Goal: Task Accomplishment & Management: Complete application form

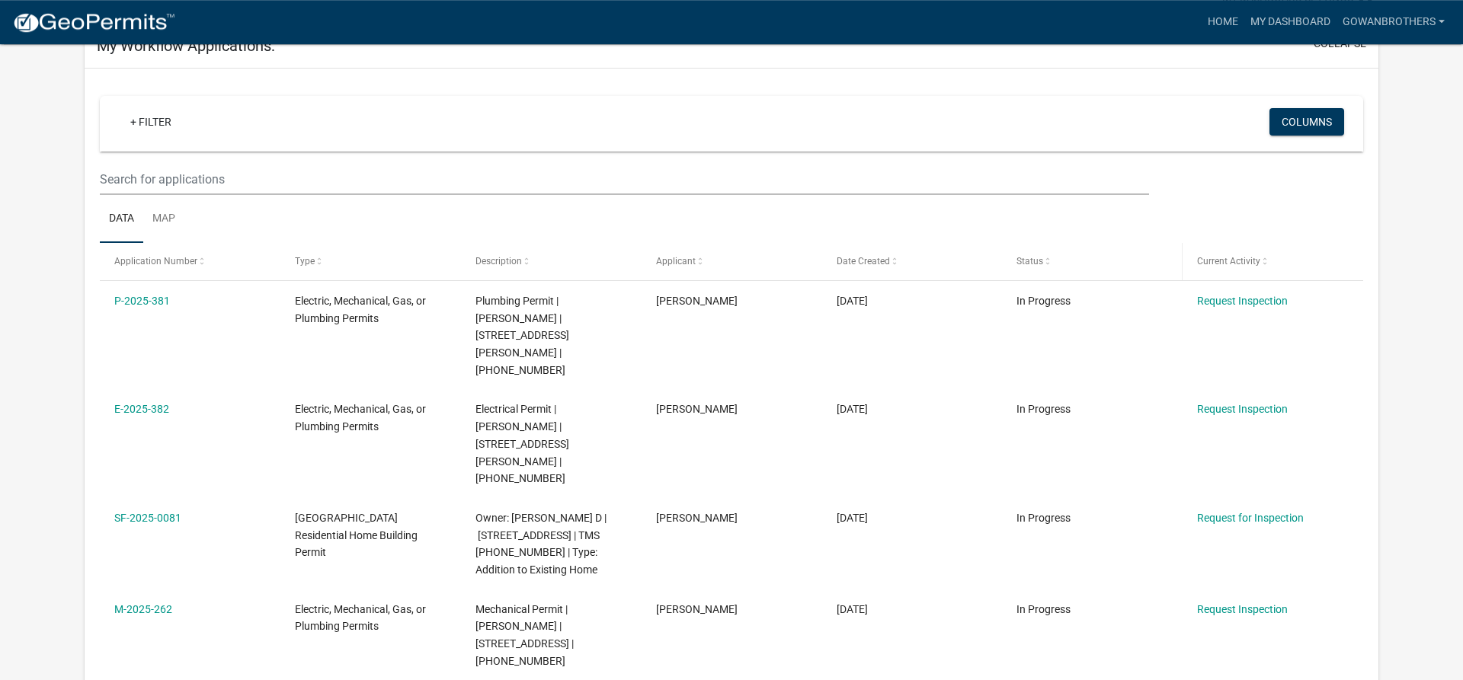
scroll to position [155, 0]
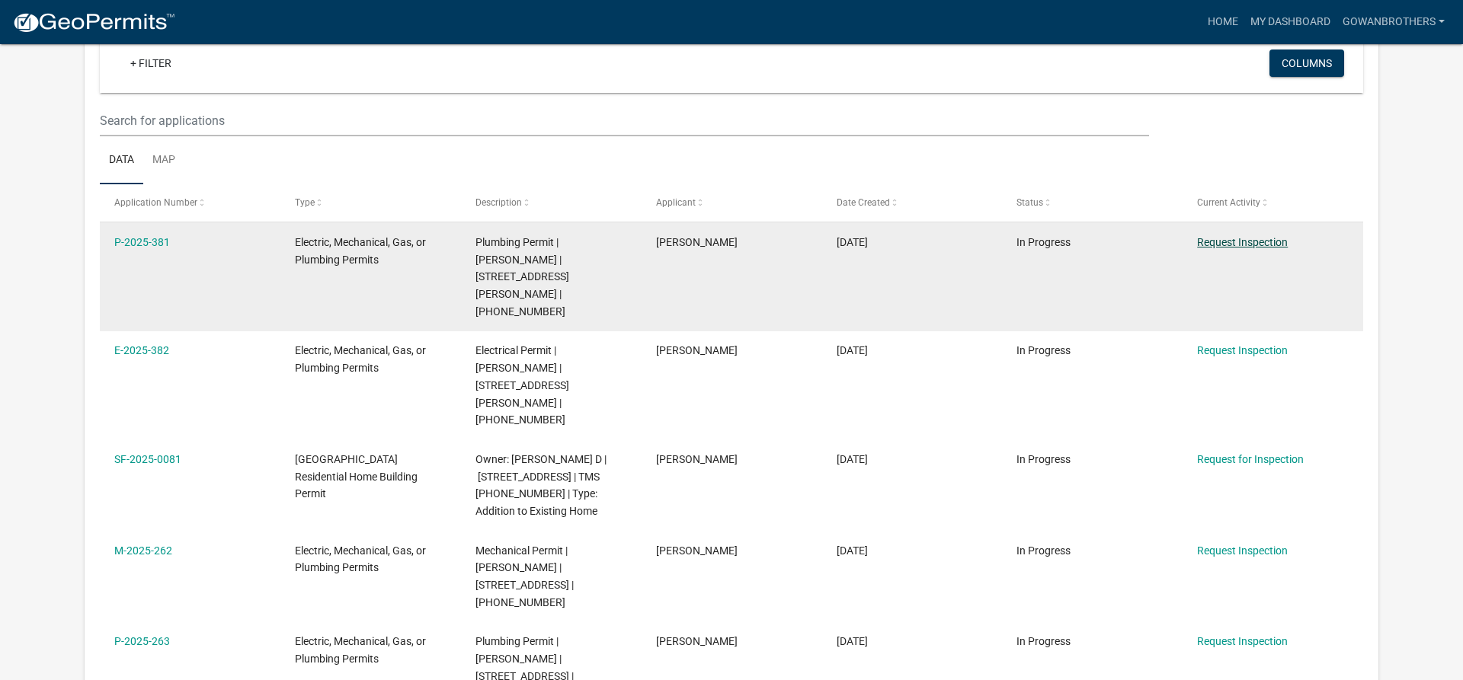
click at [1238, 239] on link "Request Inspection" at bounding box center [1242, 242] width 91 height 12
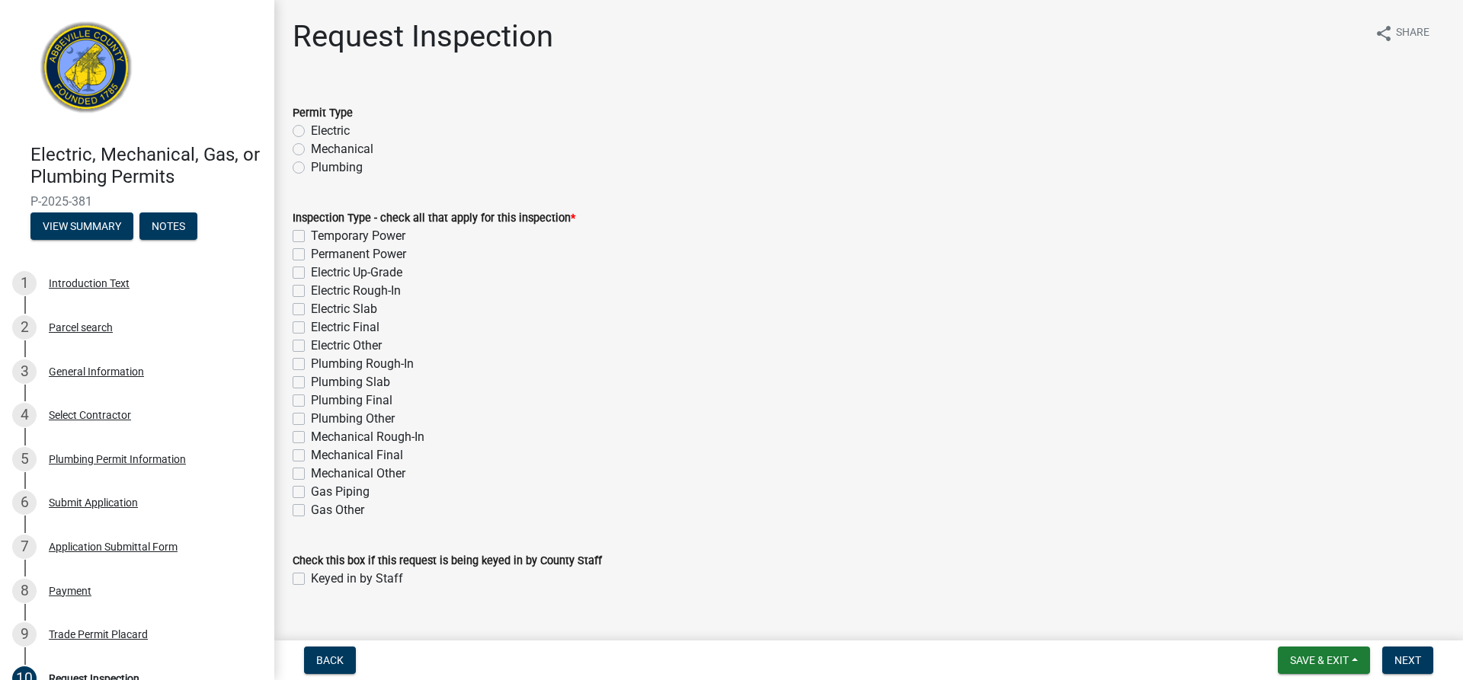
click at [311, 454] on label "Mechanical Final" at bounding box center [357, 456] width 92 height 18
click at [311, 454] on input "Mechanical Final" at bounding box center [316, 452] width 10 height 10
checkbox input "true"
checkbox input "false"
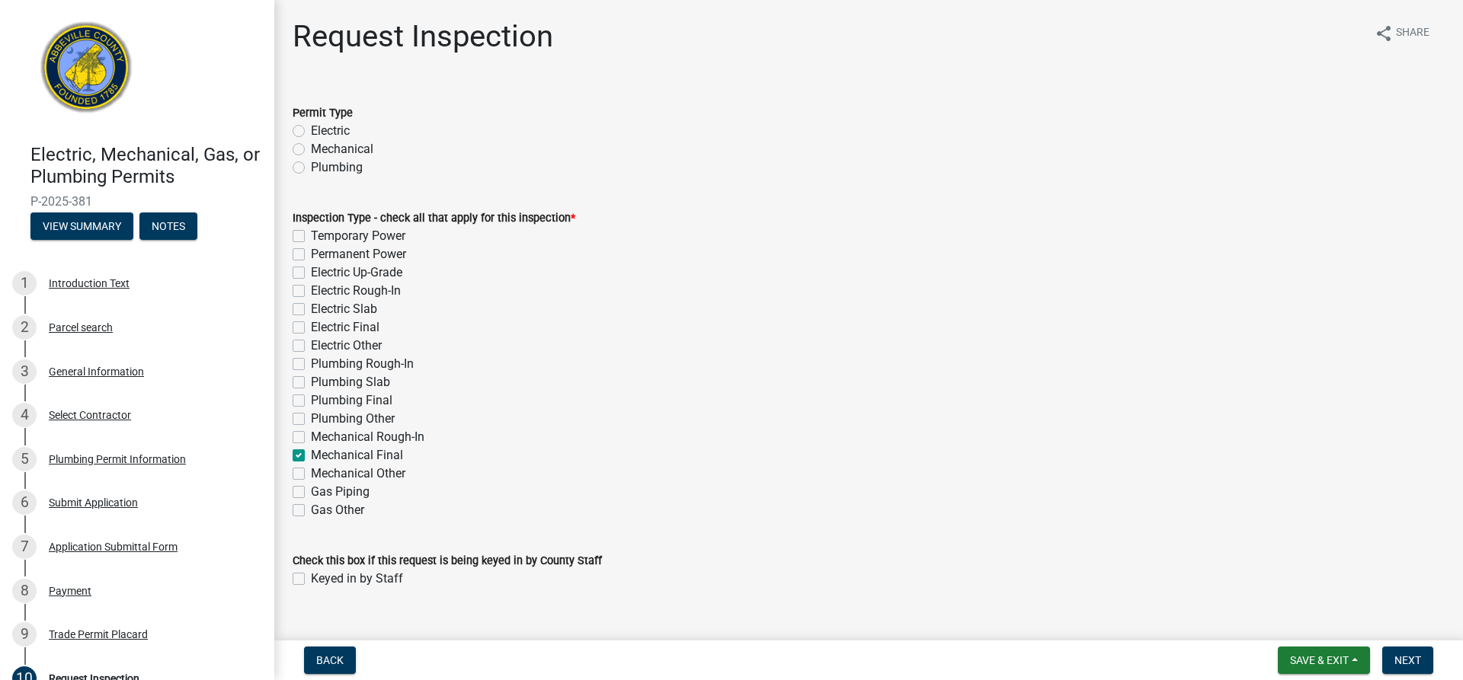
checkbox input "false"
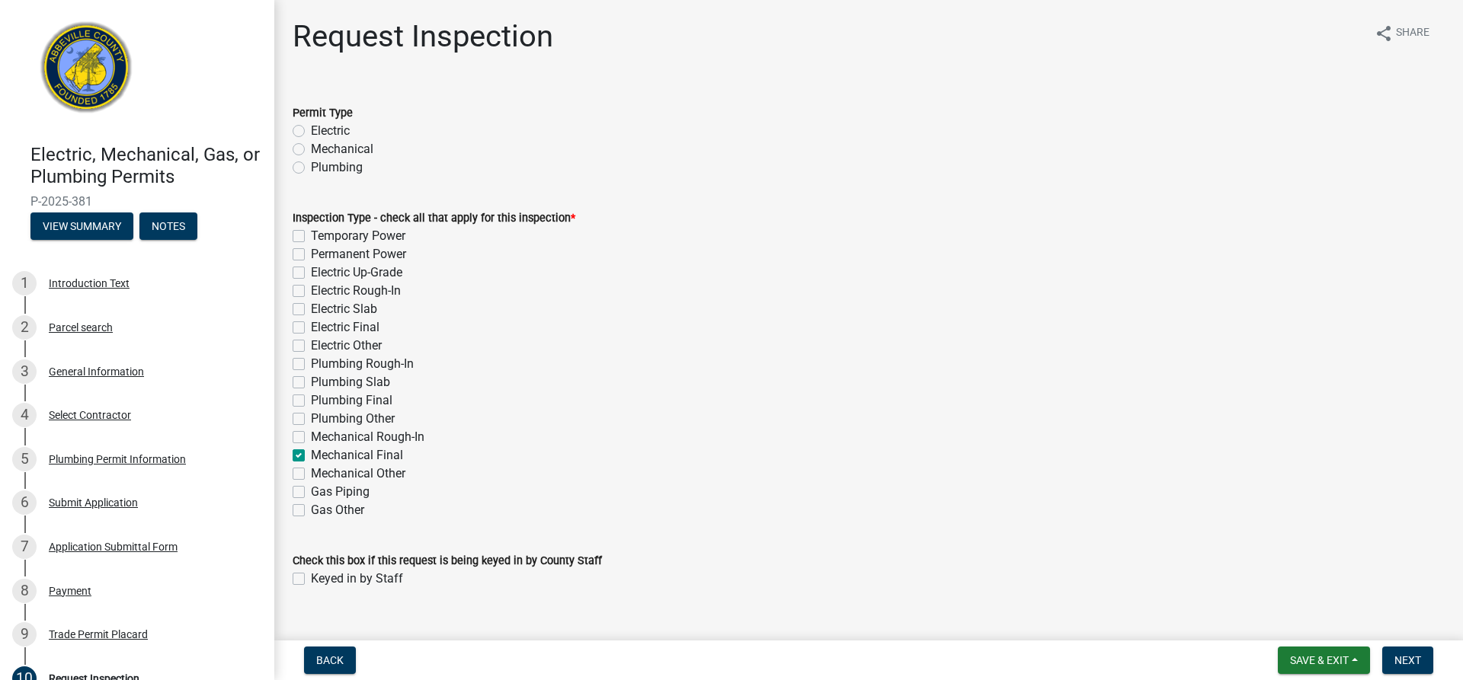
checkbox input "false"
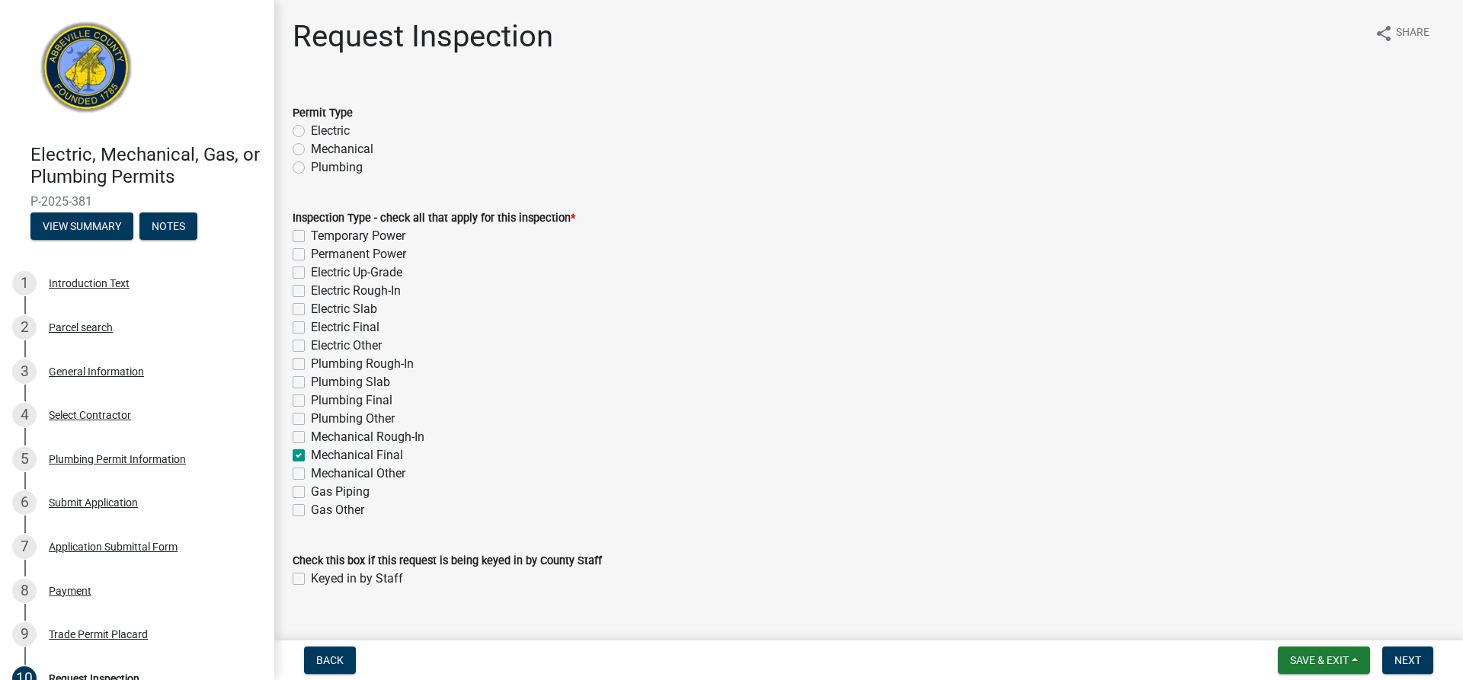
checkbox input "true"
checkbox input "false"
click at [311, 403] on label "Plumbing Final" at bounding box center [352, 401] width 82 height 18
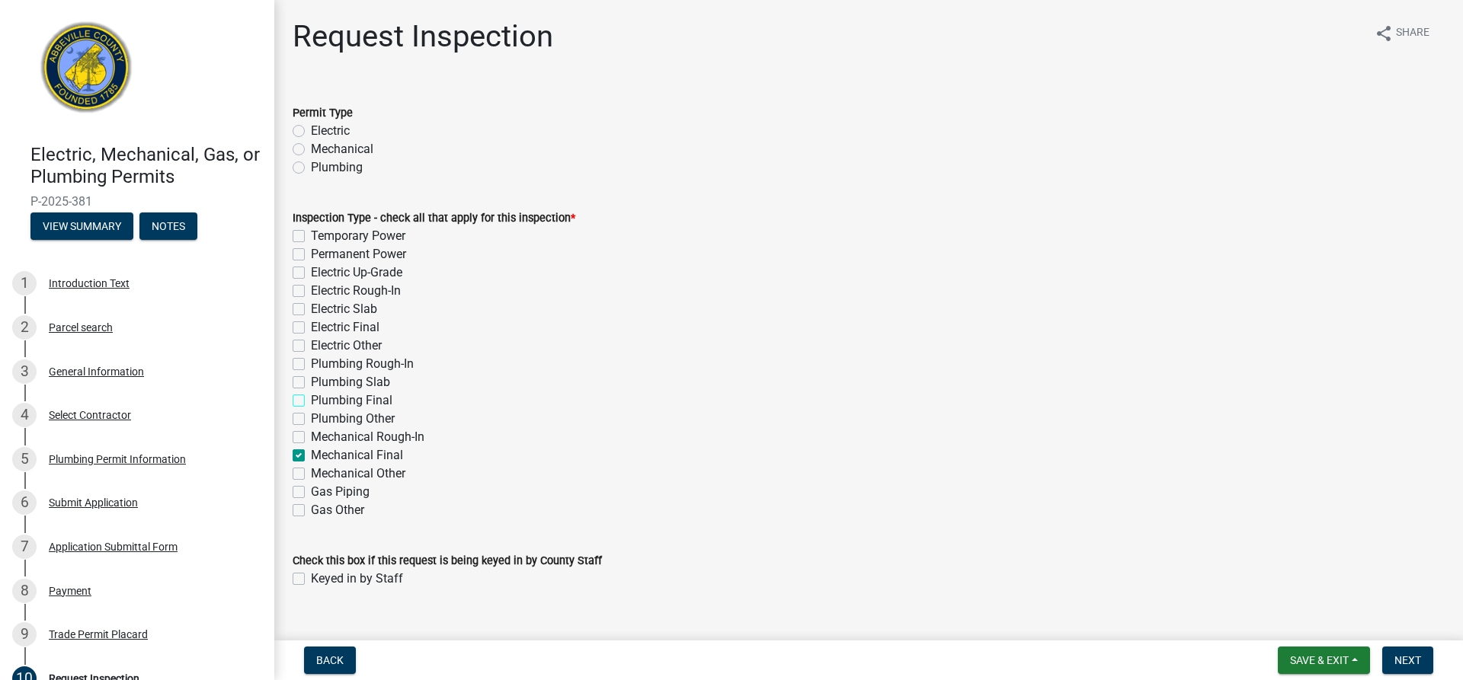
click at [311, 402] on input "Plumbing Final" at bounding box center [316, 397] width 10 height 10
checkbox input "true"
checkbox input "false"
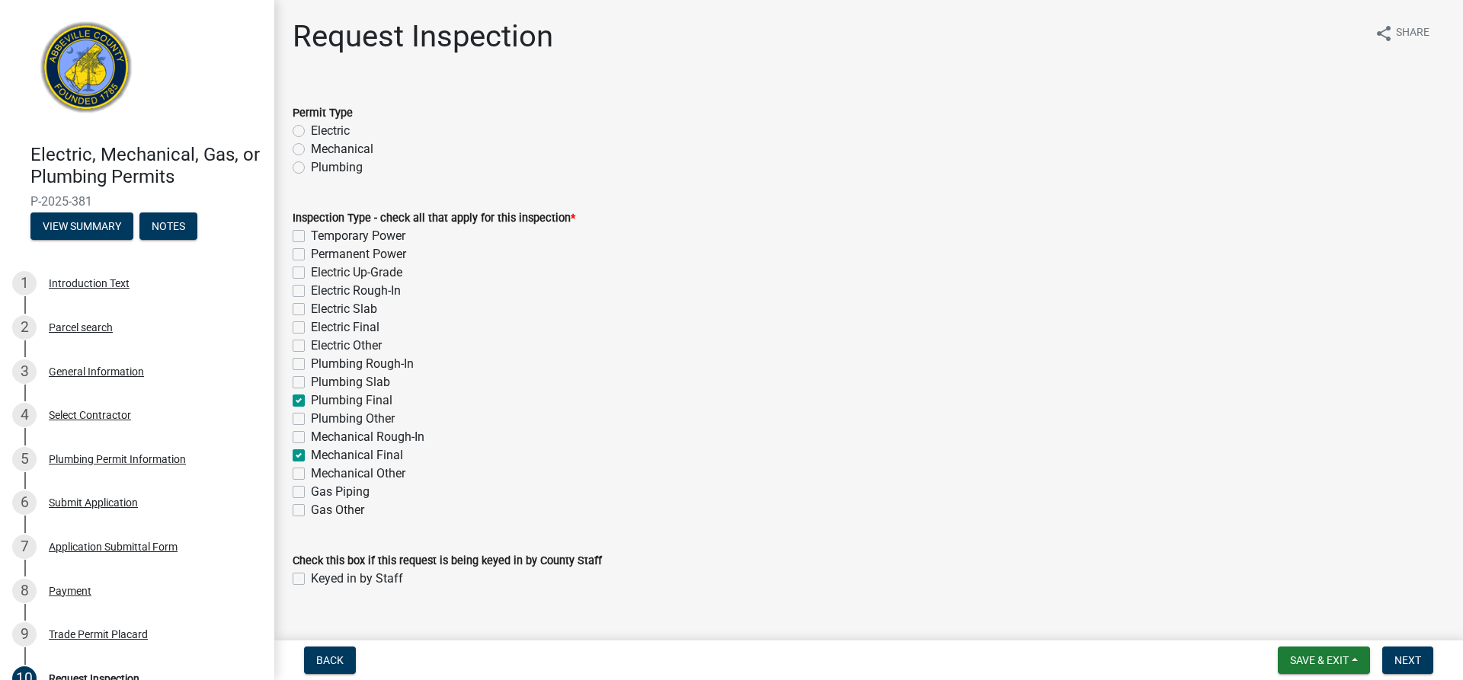
checkbox input "false"
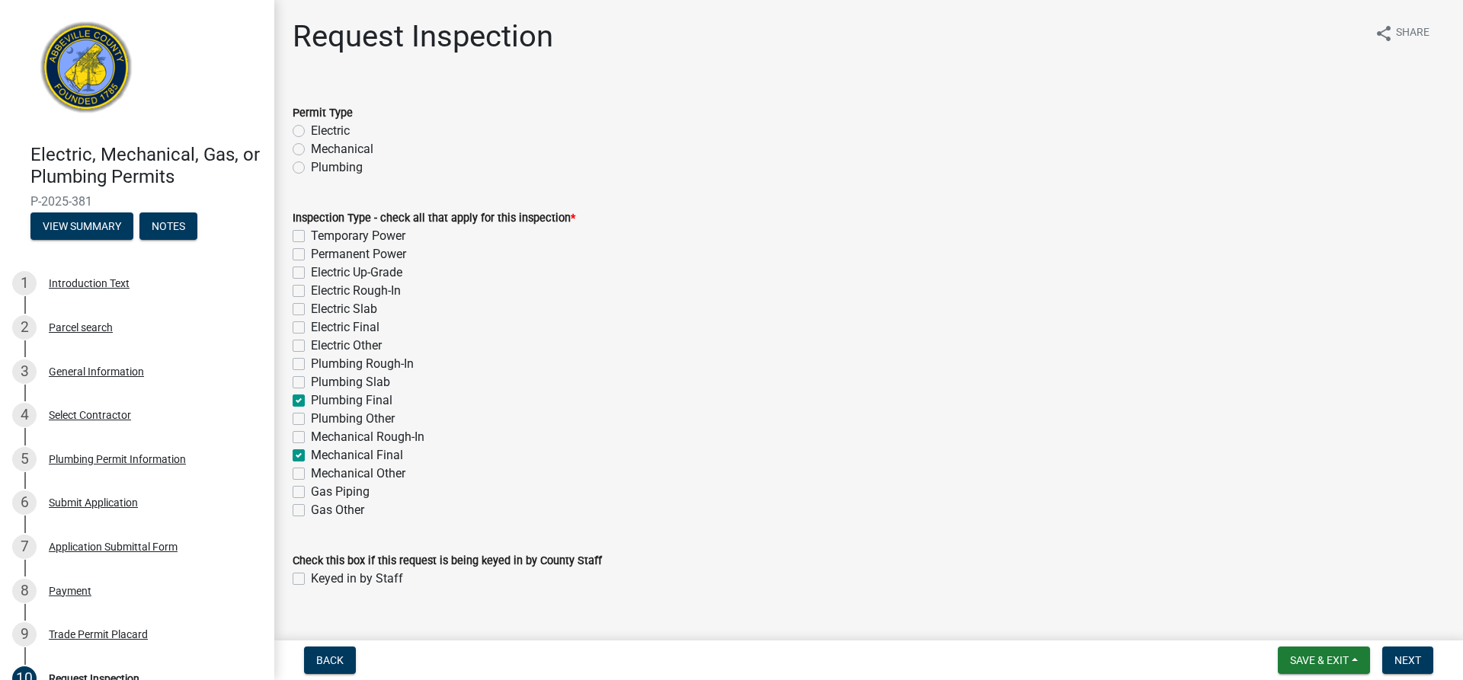
checkbox input "false"
checkbox input "true"
checkbox input "false"
checkbox input "true"
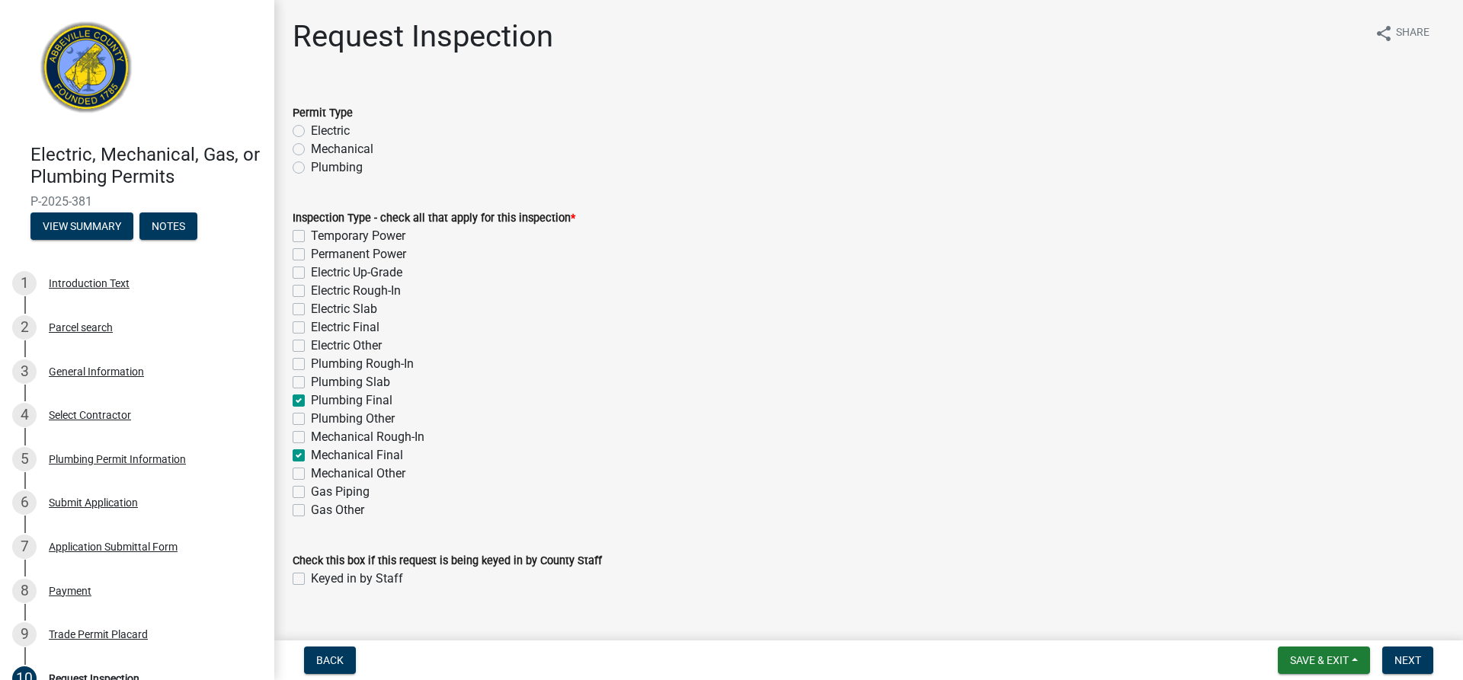
checkbox input "false"
click at [311, 325] on label "Electric Final" at bounding box center [345, 328] width 69 height 18
click at [311, 325] on input "Electric Final" at bounding box center [316, 324] width 10 height 10
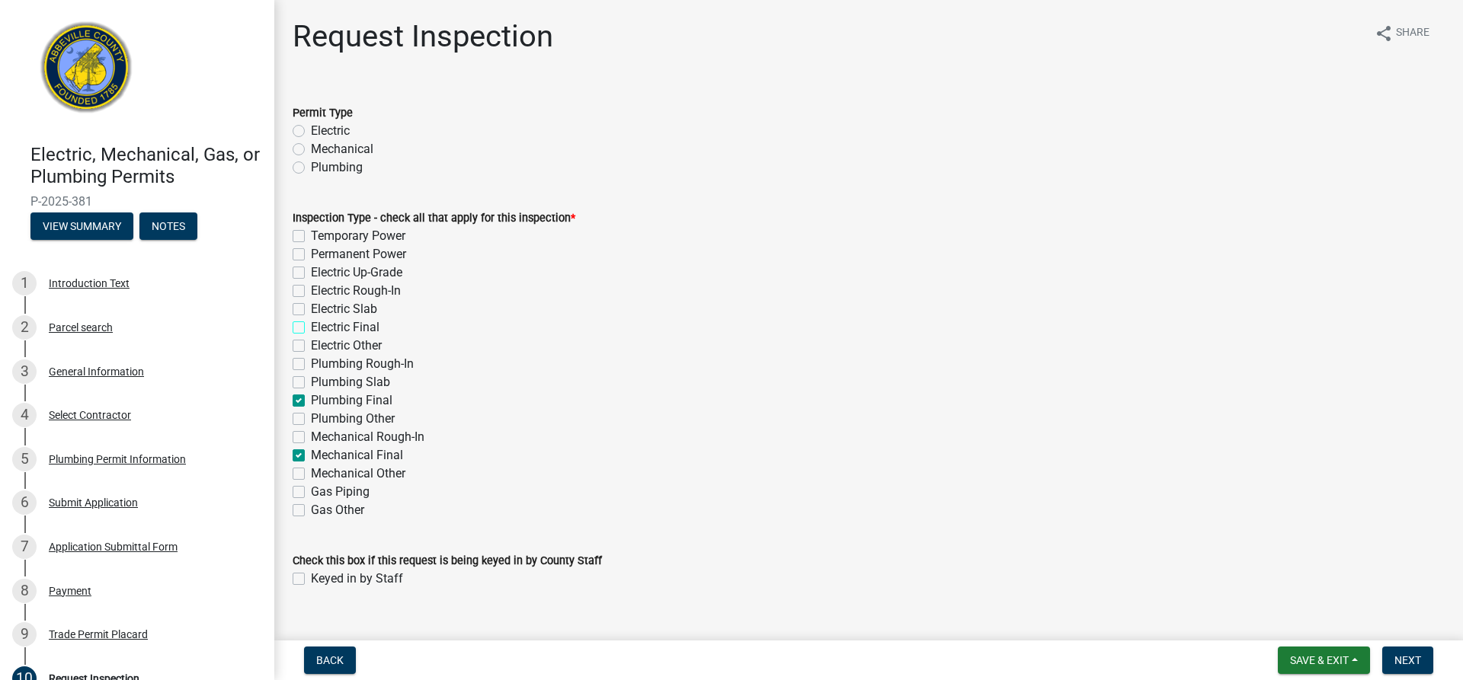
checkbox input "true"
checkbox input "false"
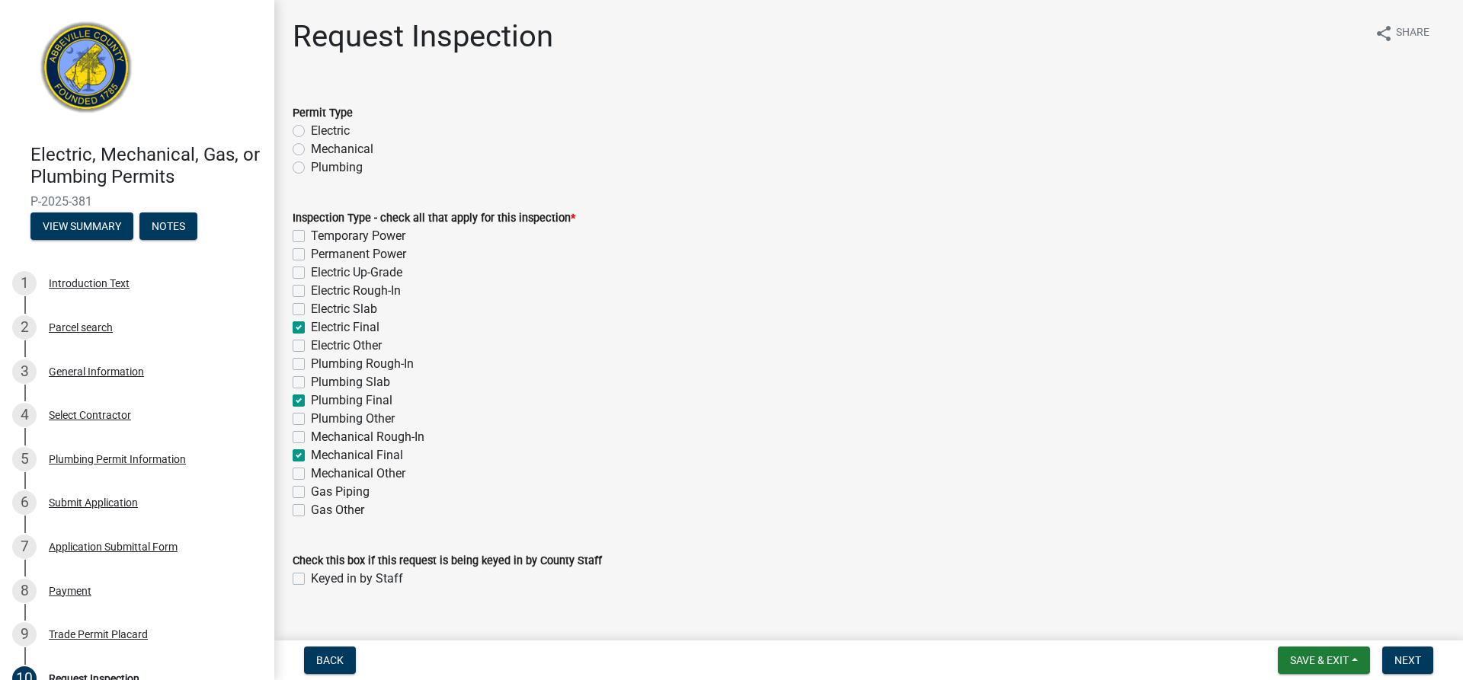
checkbox input "false"
checkbox input "true"
checkbox input "false"
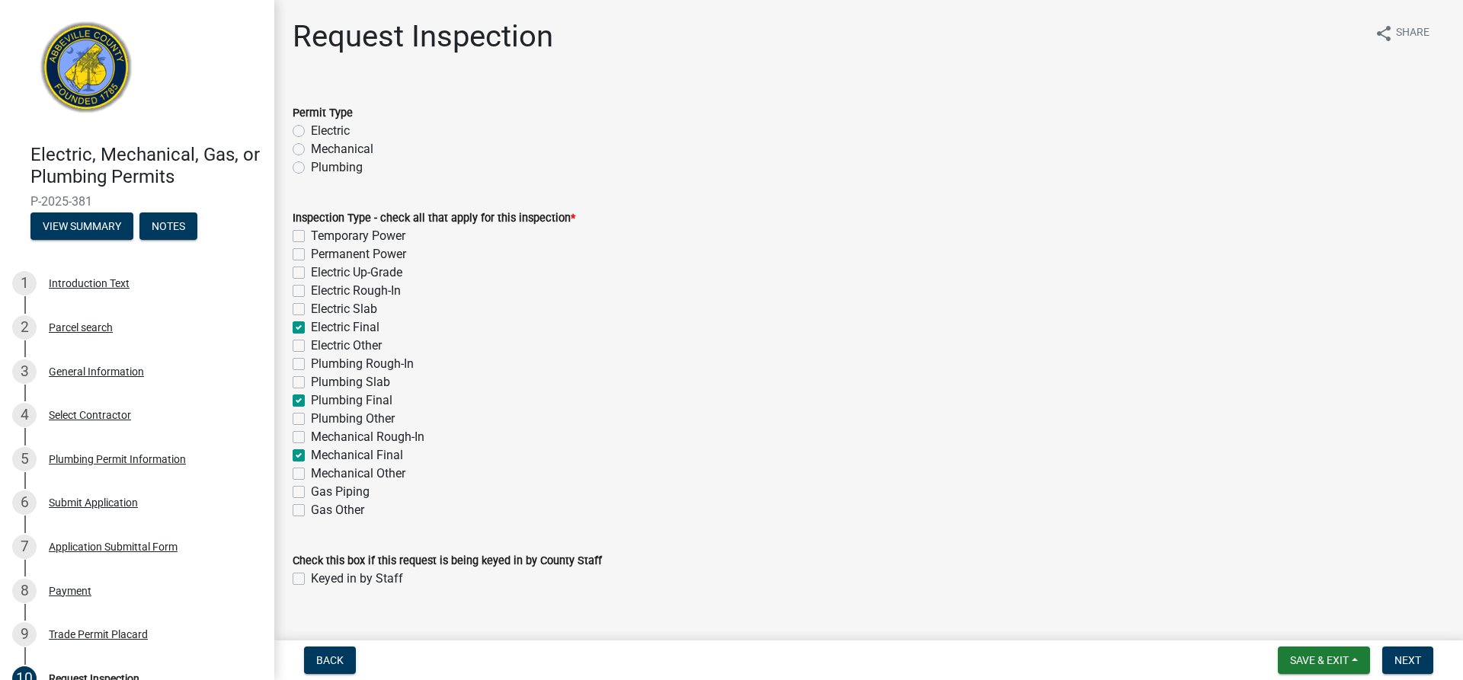
checkbox input "true"
checkbox input "false"
checkbox input "true"
checkbox input "false"
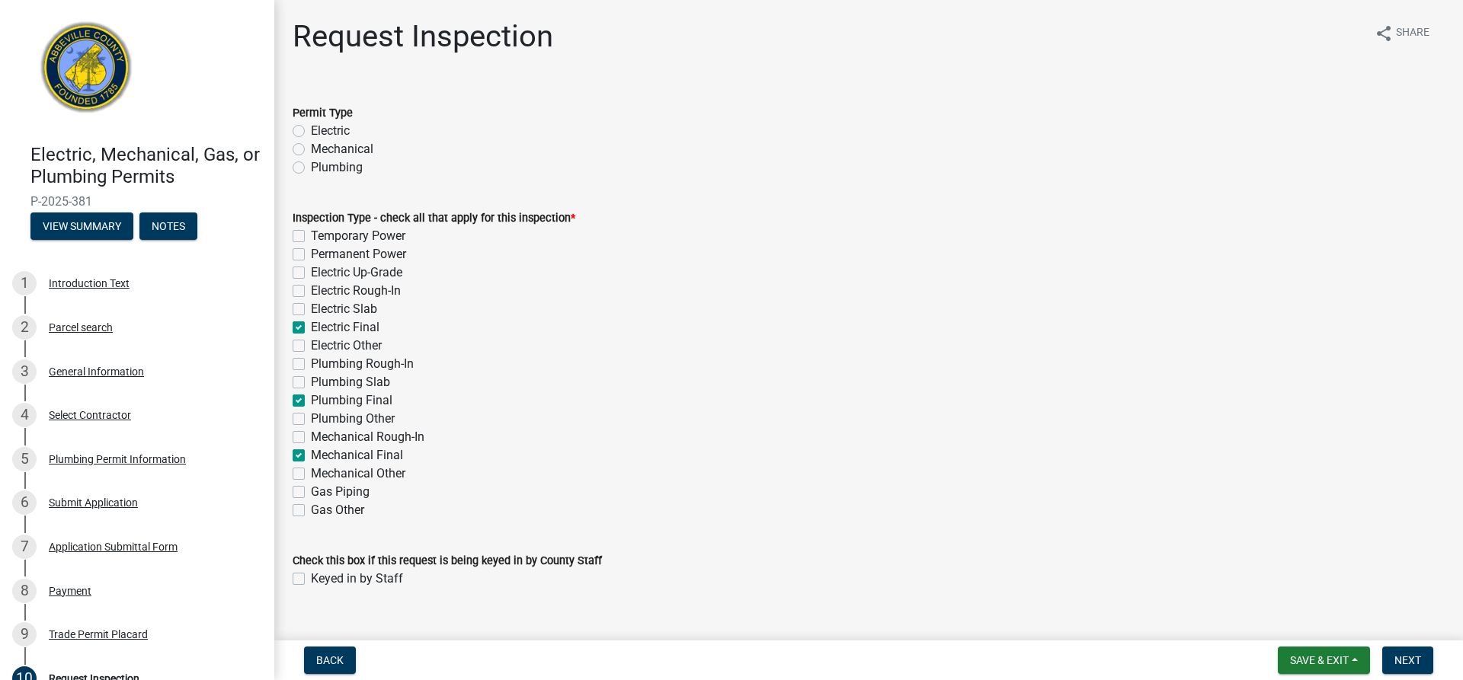
checkbox input "false"
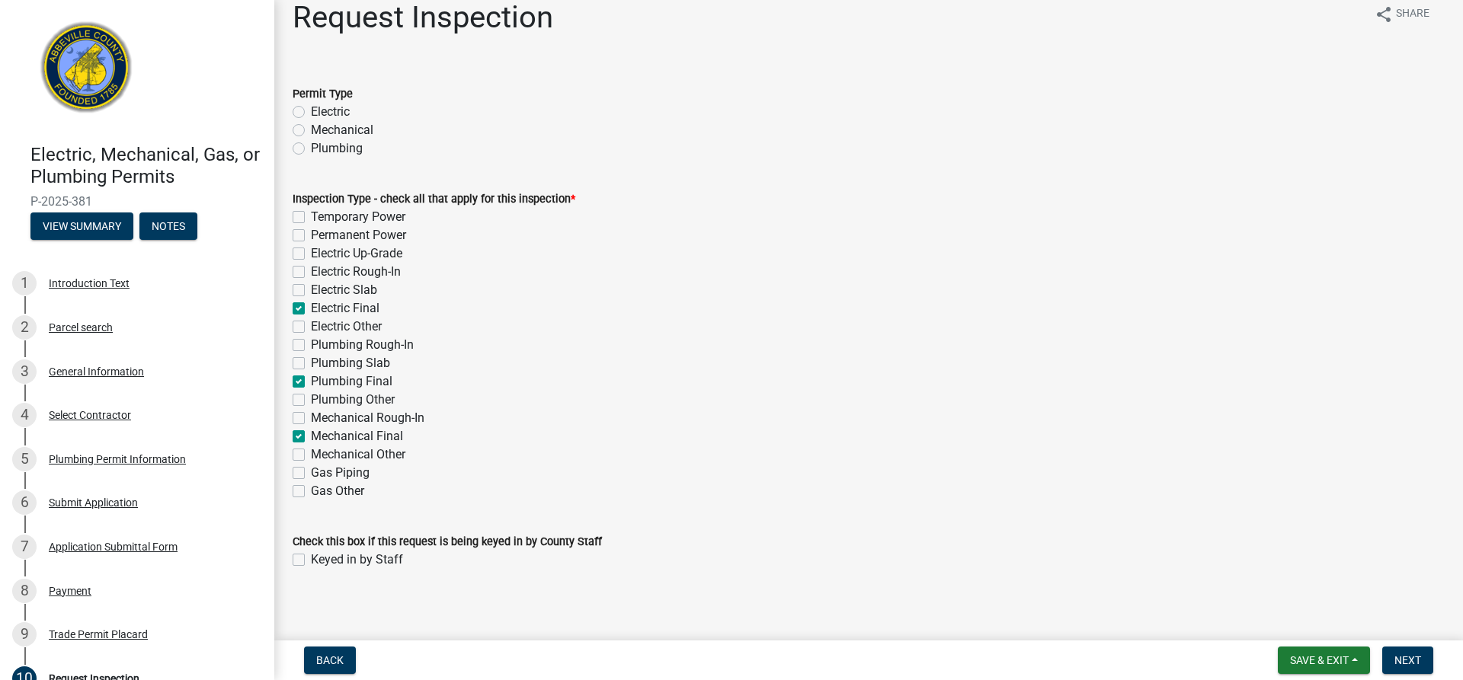
scroll to position [27, 0]
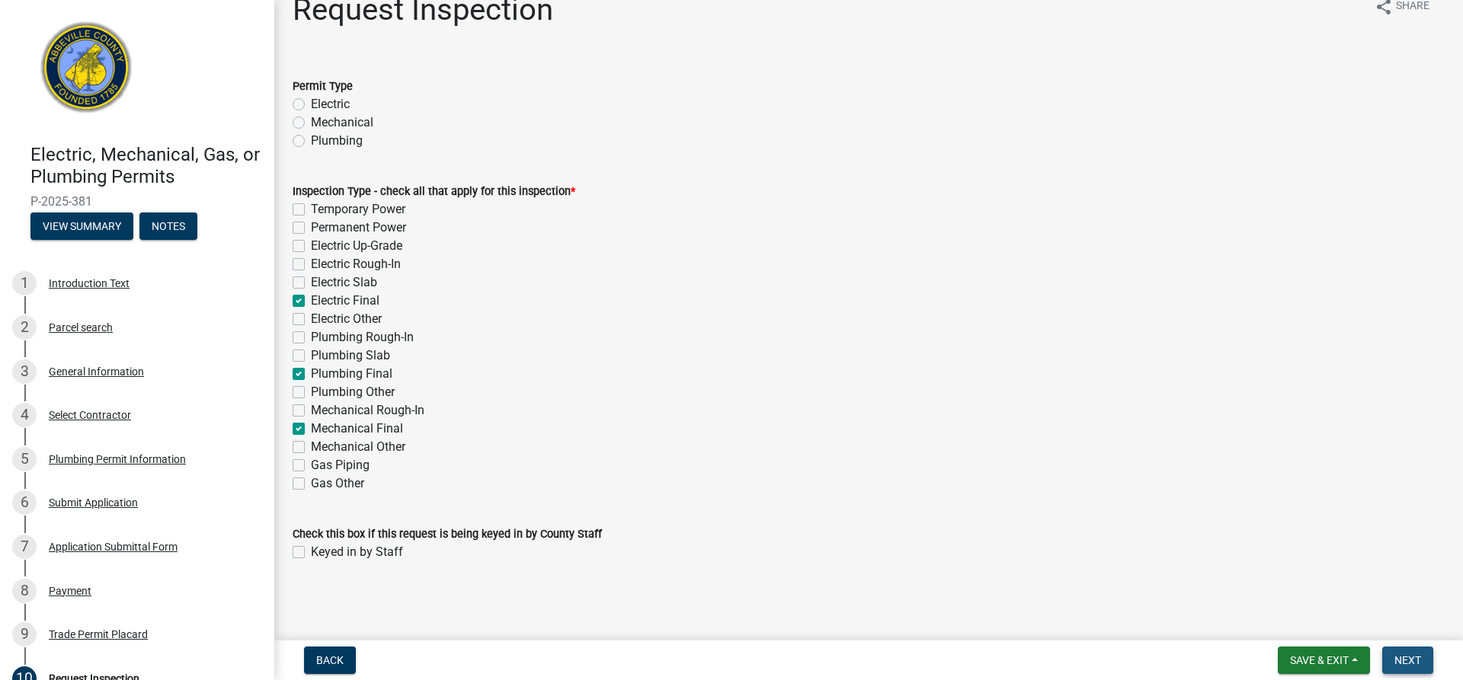
click at [1406, 653] on button "Next" at bounding box center [1407, 660] width 51 height 27
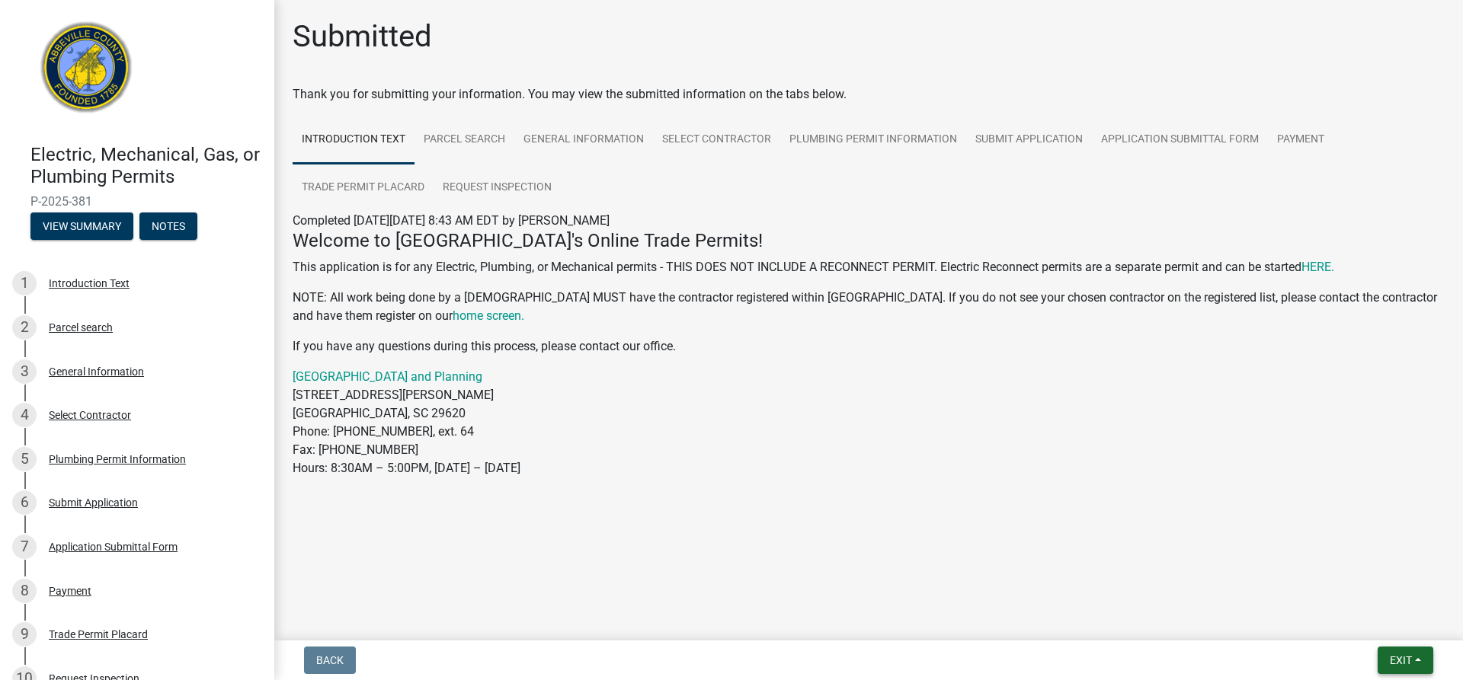
click at [1403, 653] on button "Exit" at bounding box center [1406, 660] width 56 height 27
click at [1390, 629] on button "Save & Exit" at bounding box center [1372, 621] width 122 height 37
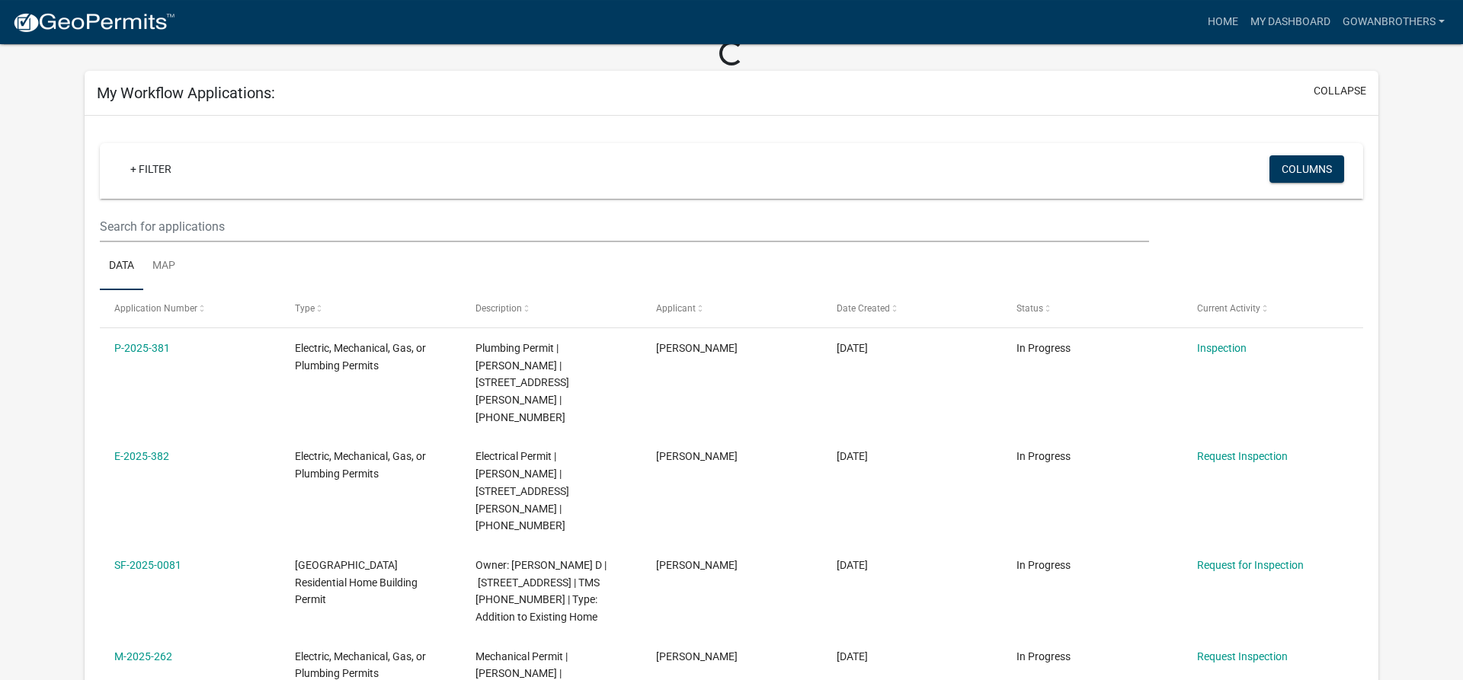
scroll to position [78, 0]
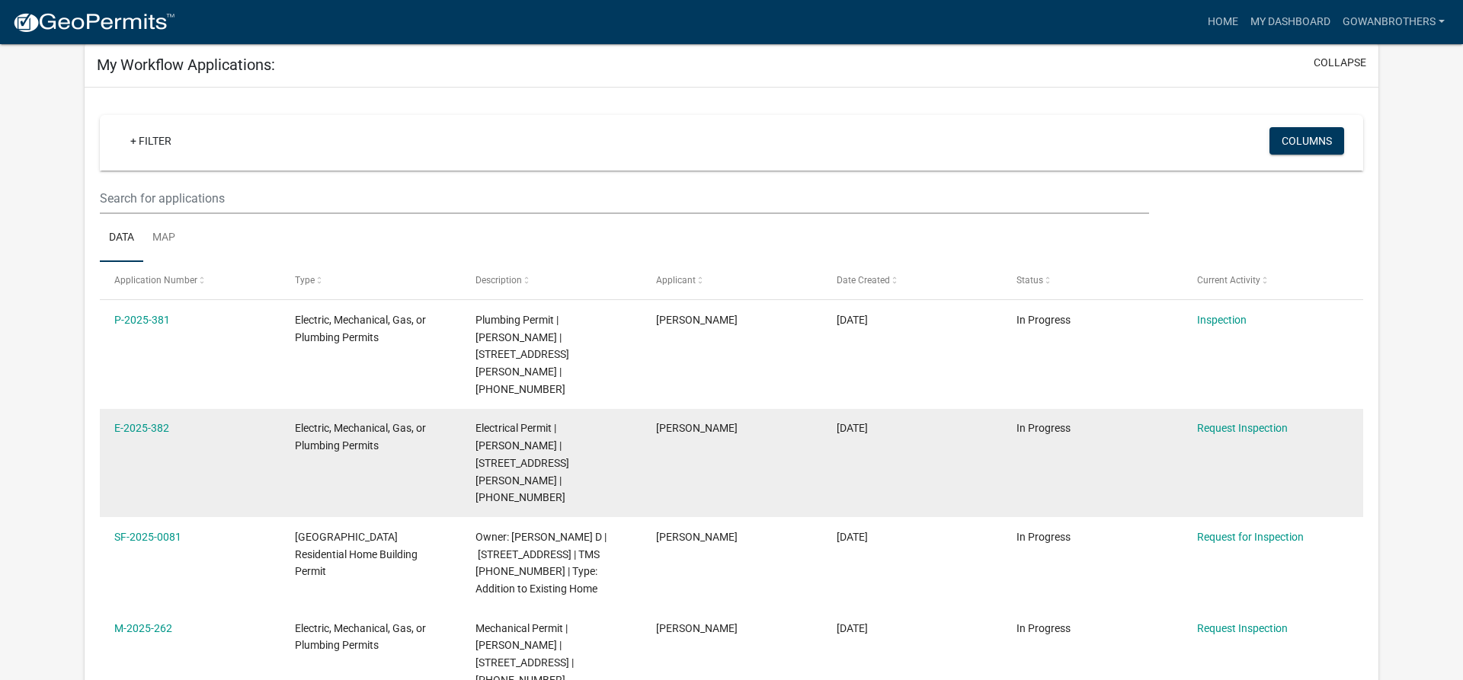
click at [345, 422] on span "Electric, Mechanical, Gas, or Plumbing Permits" at bounding box center [360, 437] width 131 height 30
click at [155, 422] on link "E-2025-382" at bounding box center [141, 428] width 55 height 12
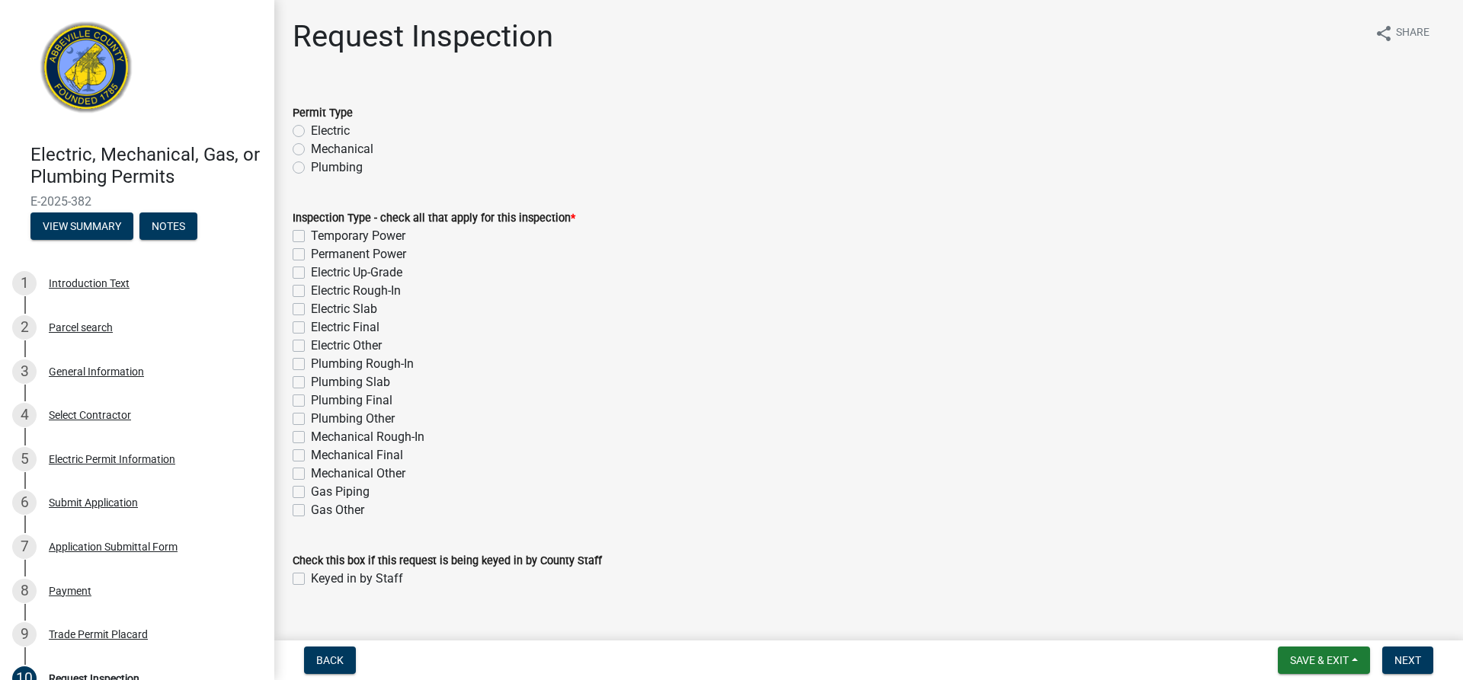
click at [311, 456] on label "Mechanical Final" at bounding box center [357, 456] width 92 height 18
click at [311, 456] on input "Mechanical Final" at bounding box center [316, 452] width 10 height 10
checkbox input "true"
checkbox input "false"
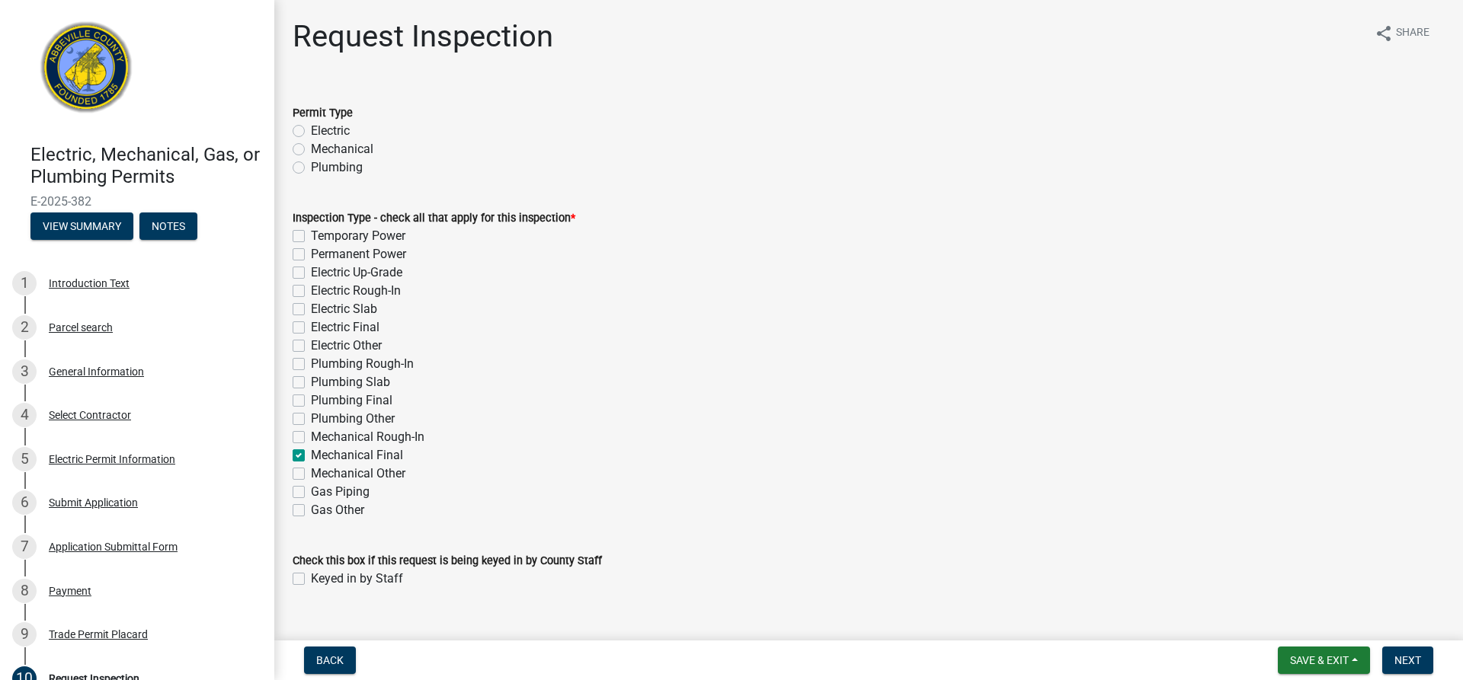
checkbox input "false"
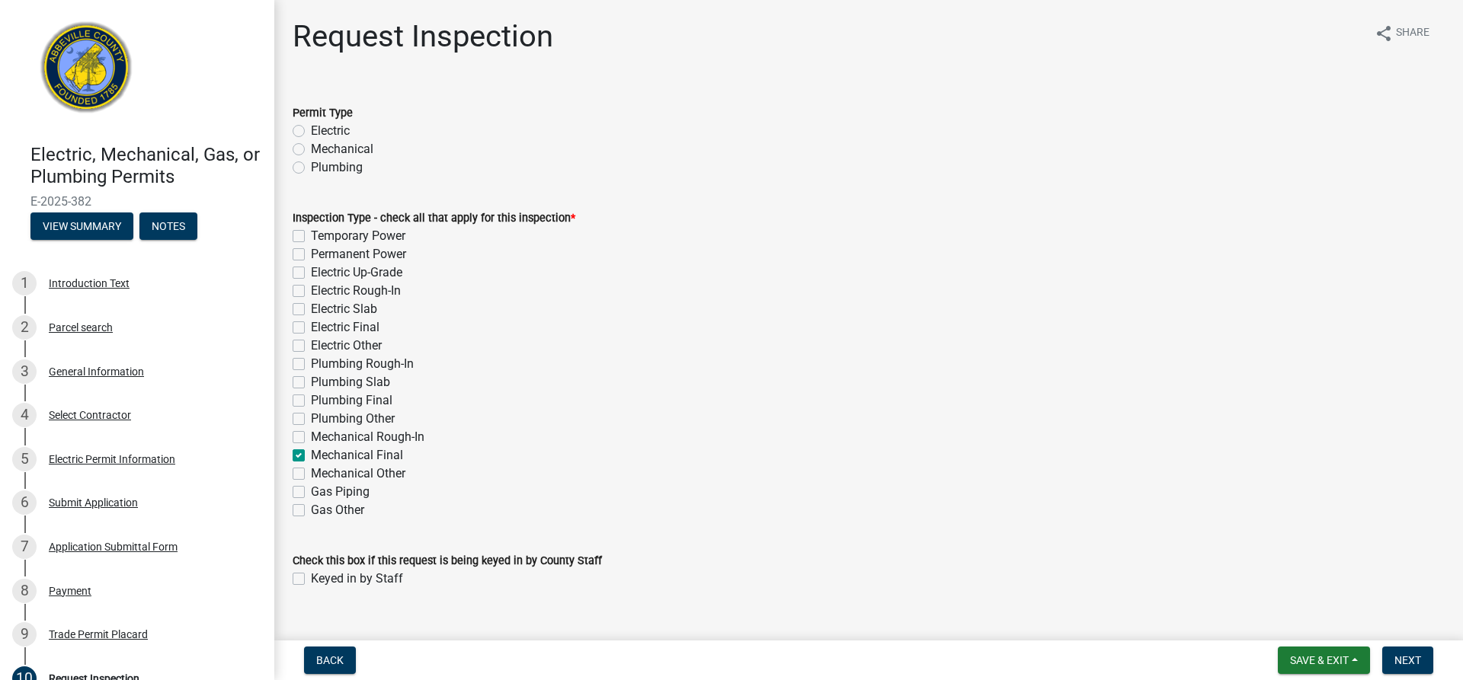
checkbox input "false"
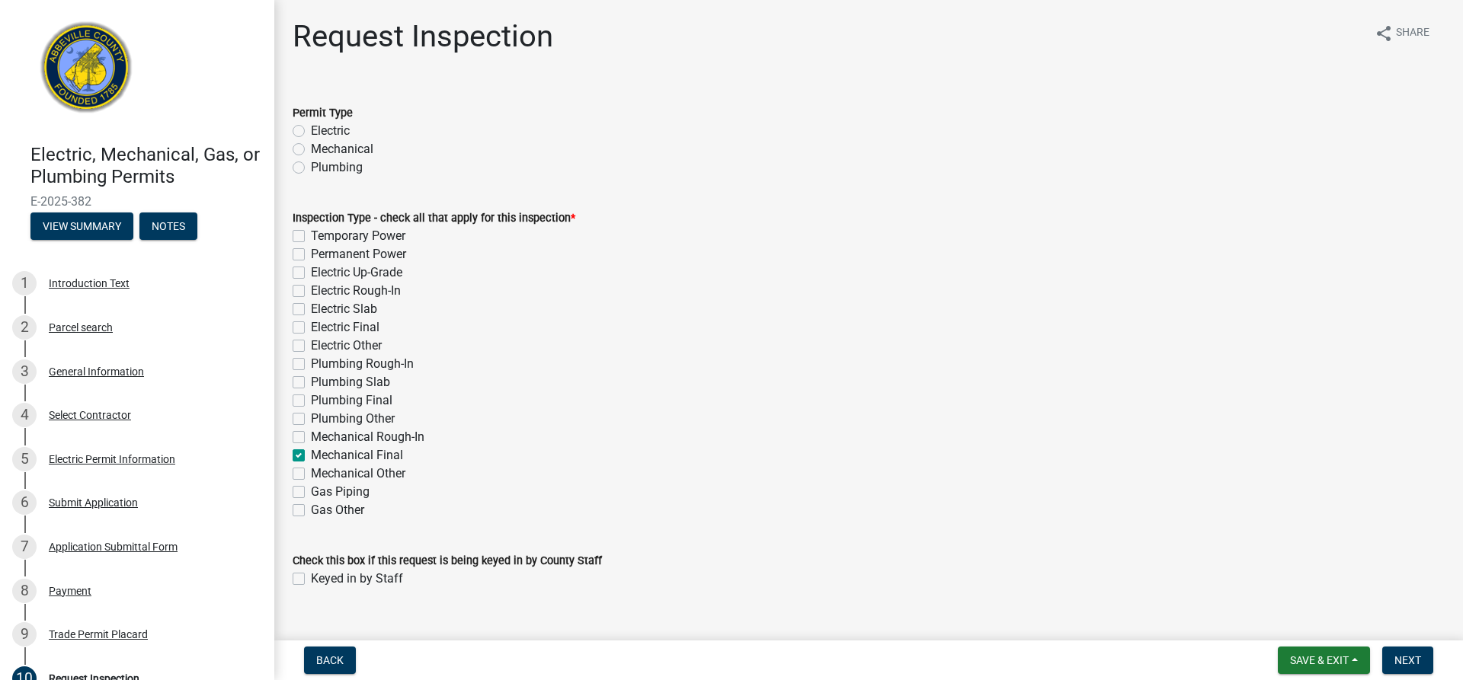
checkbox input "true"
checkbox input "false"
click at [311, 401] on label "Plumbing Final" at bounding box center [352, 401] width 82 height 18
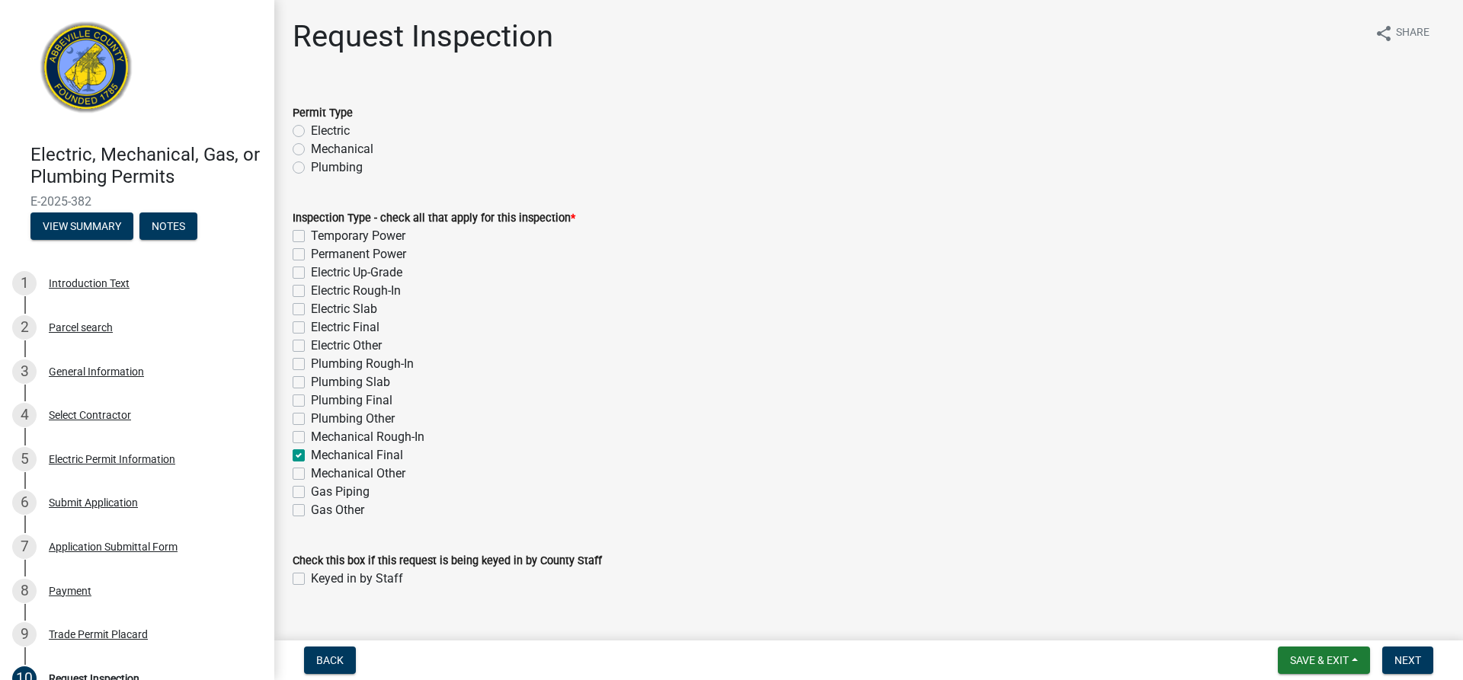
click at [311, 401] on input "Plumbing Final" at bounding box center [316, 397] width 10 height 10
checkbox input "true"
checkbox input "false"
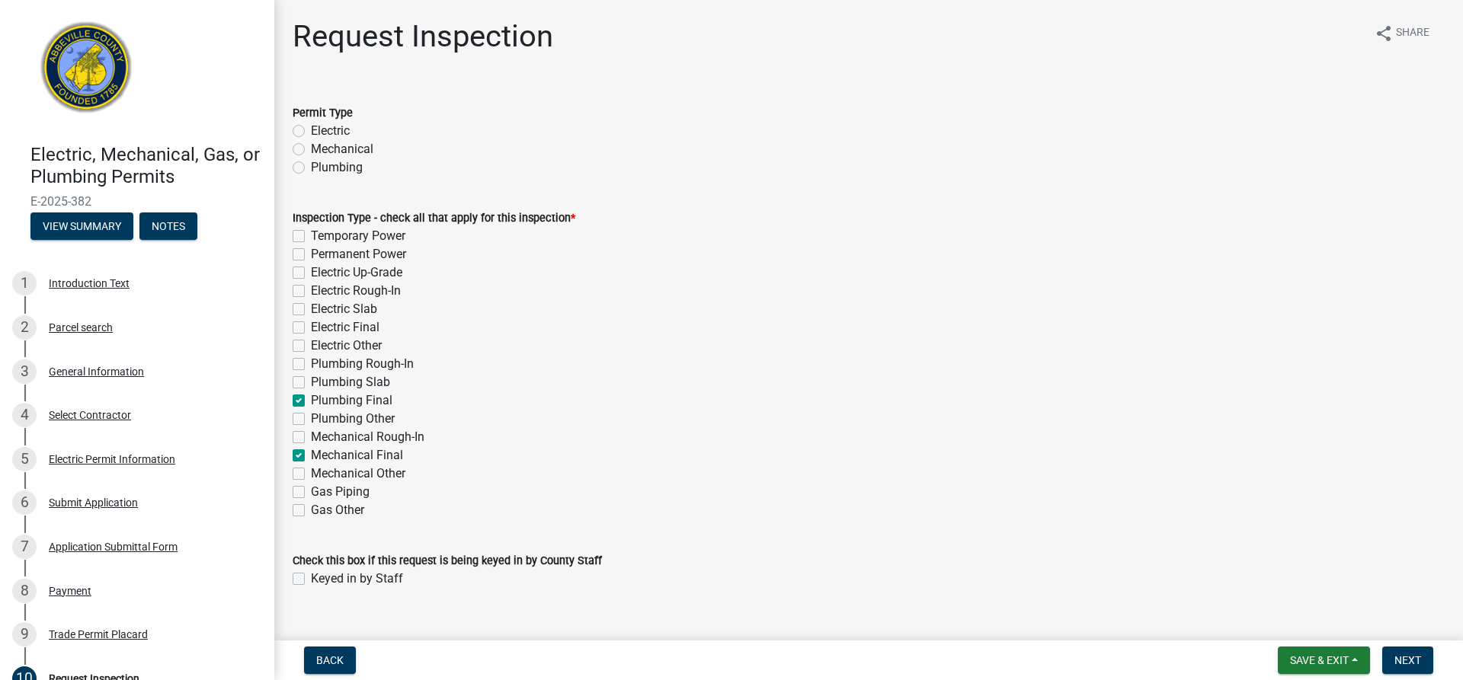
checkbox input "false"
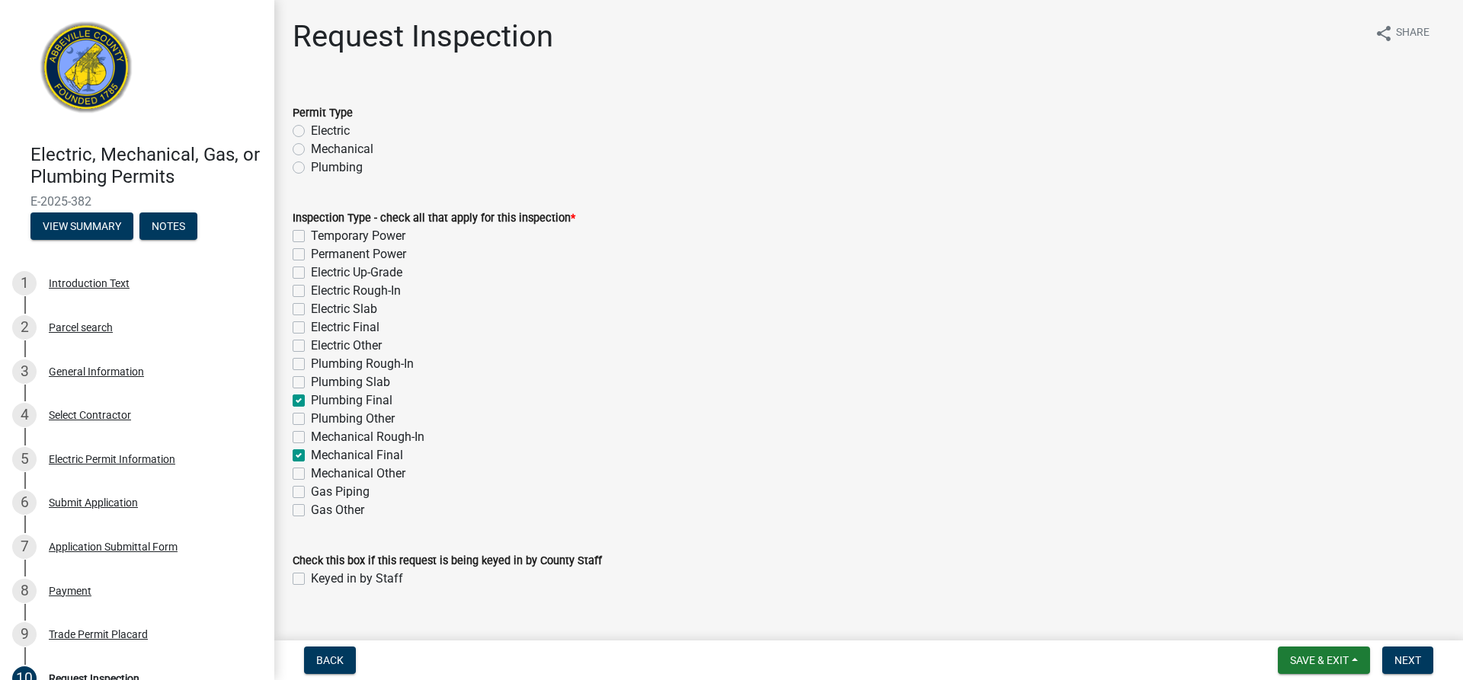
checkbox input "false"
checkbox input "true"
checkbox input "false"
checkbox input "true"
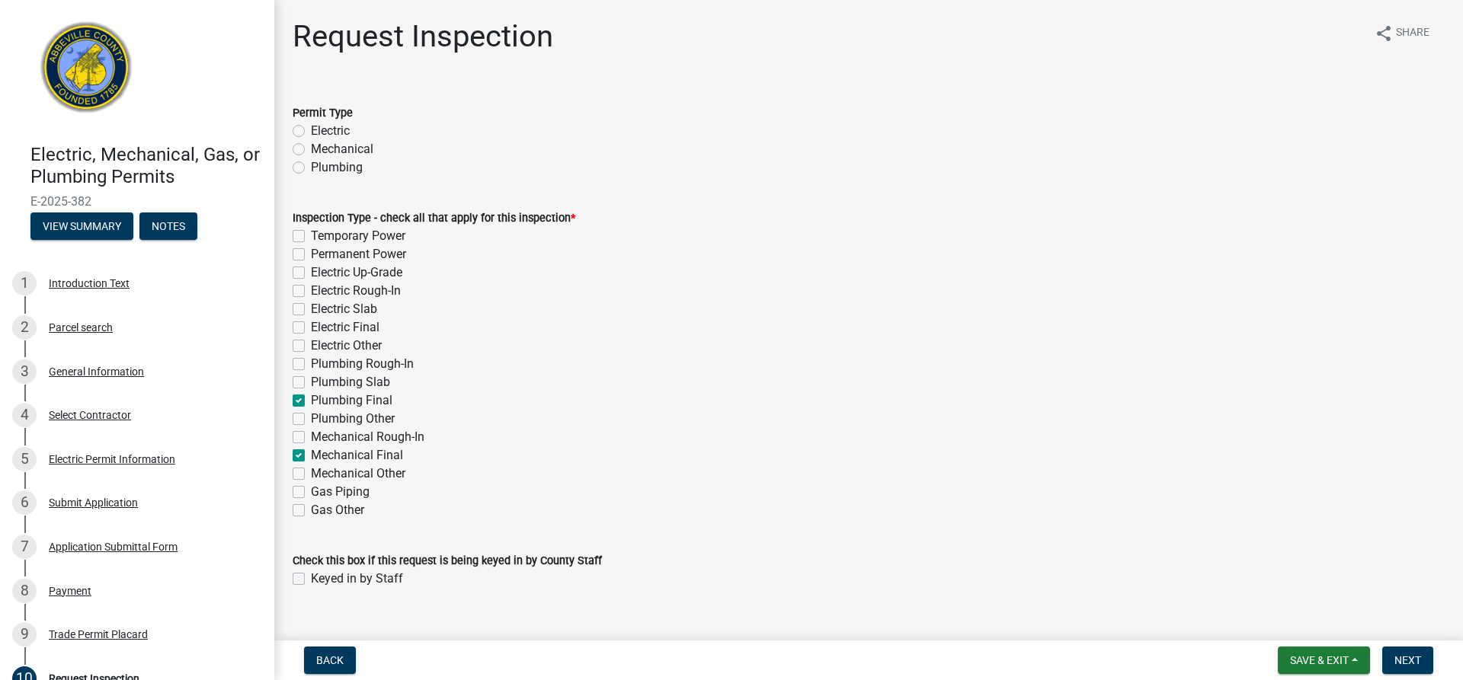
checkbox input "false"
click at [311, 328] on label "Electric Final" at bounding box center [345, 328] width 69 height 18
click at [311, 328] on input "Electric Final" at bounding box center [316, 324] width 10 height 10
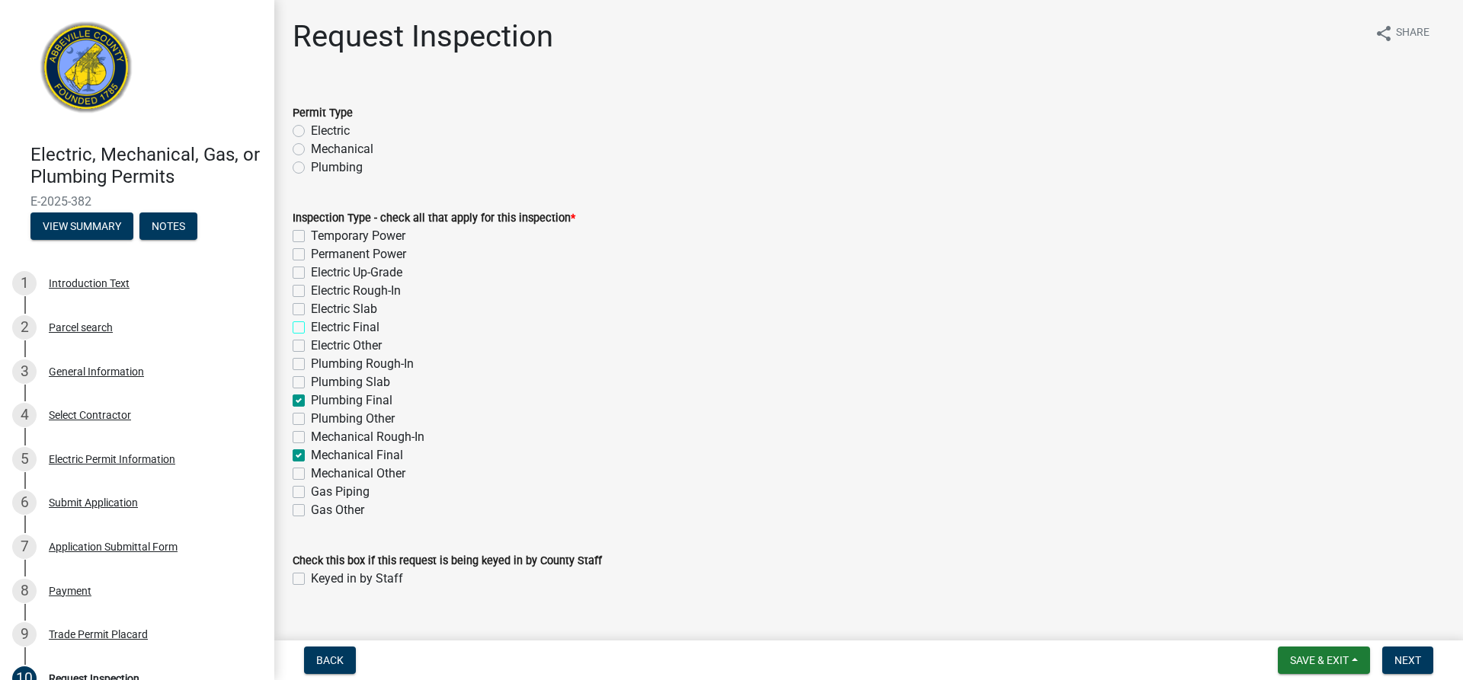
checkbox input "true"
checkbox input "false"
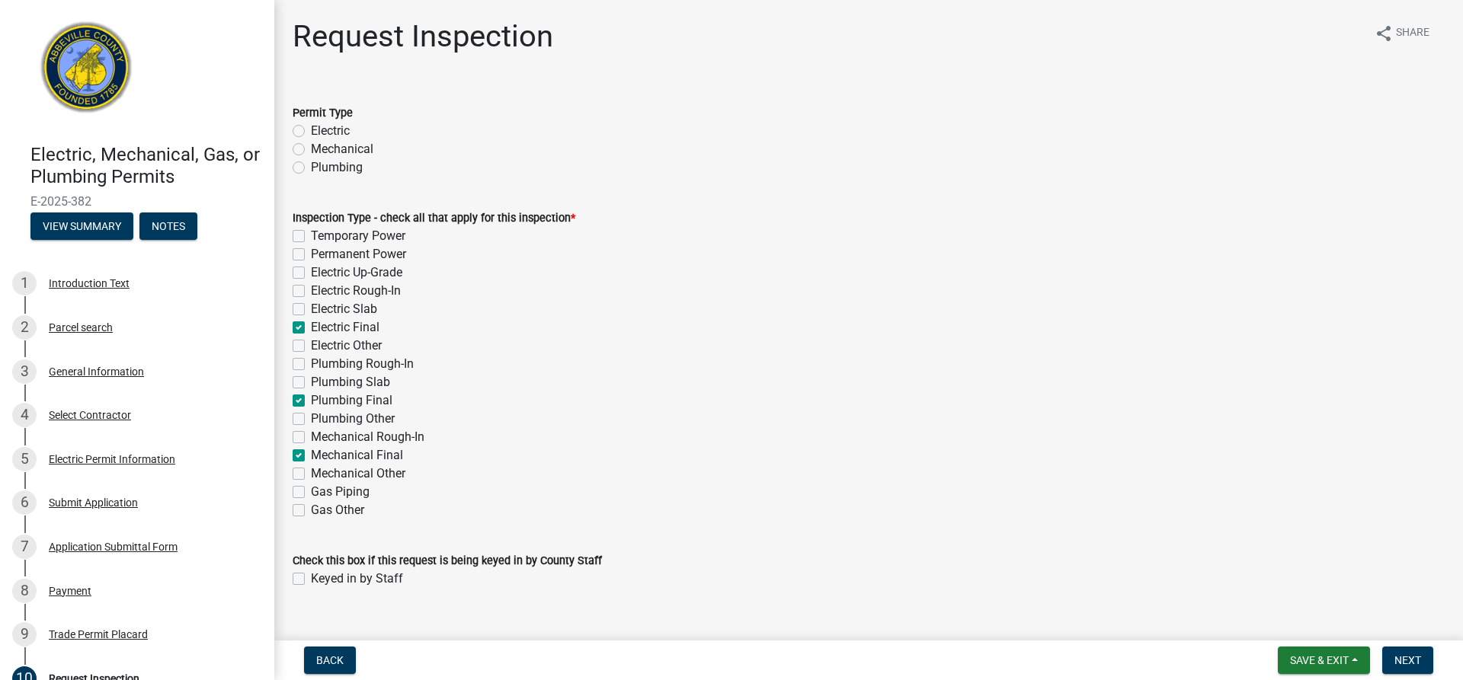
checkbox input "false"
checkbox input "true"
checkbox input "false"
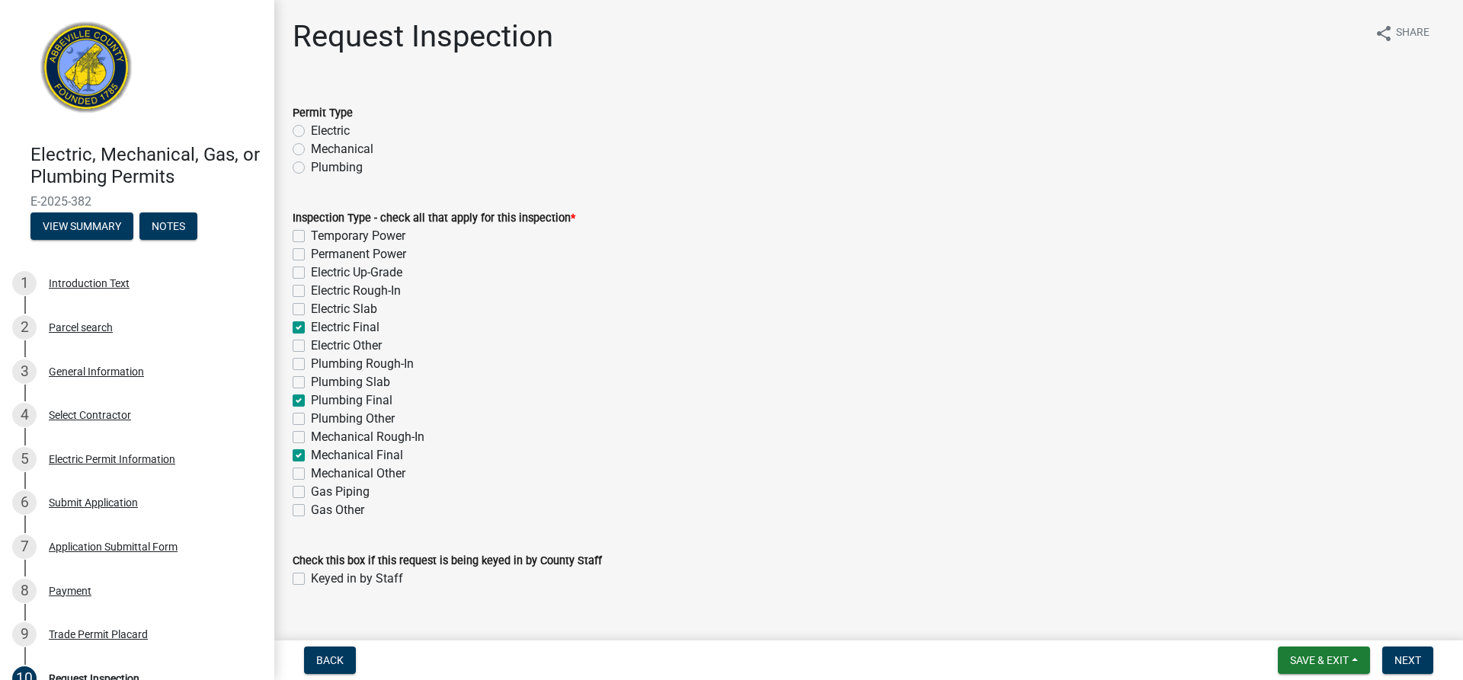
checkbox input "true"
checkbox input "false"
checkbox input "true"
checkbox input "false"
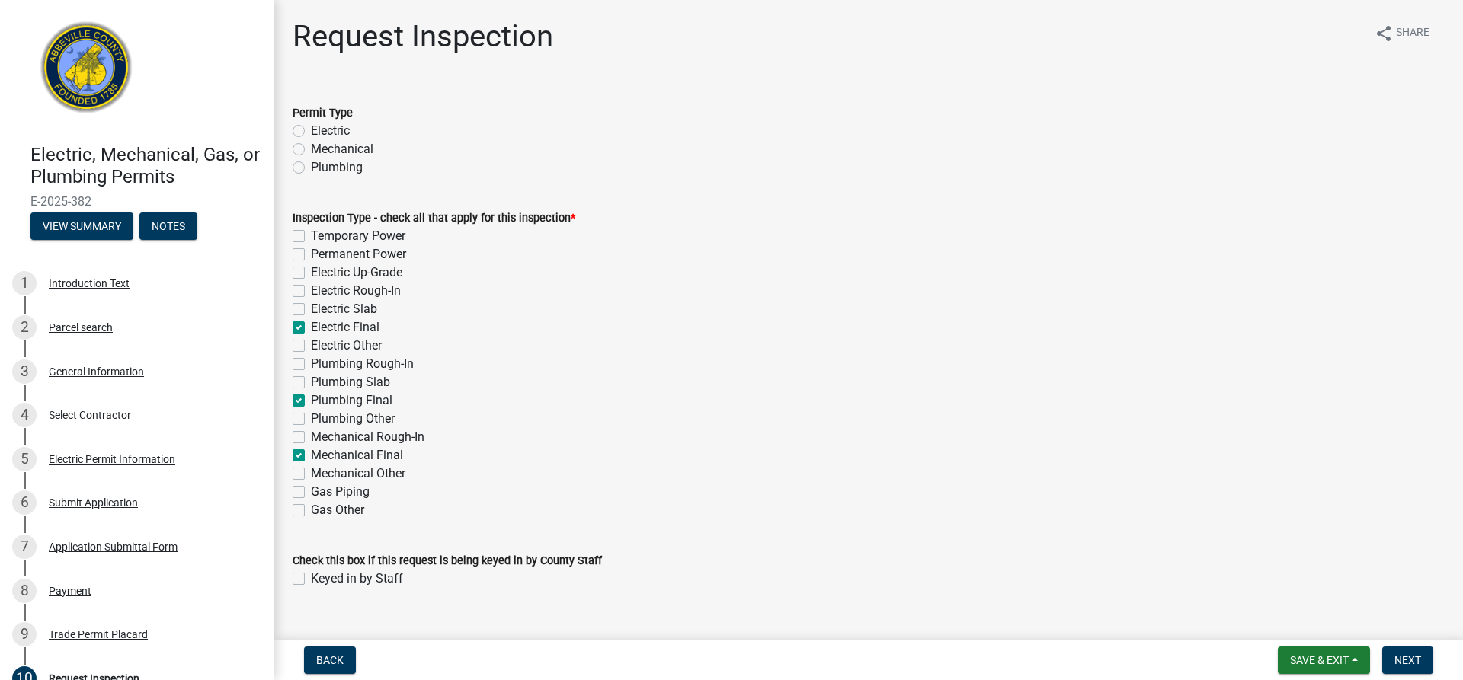
checkbox input "false"
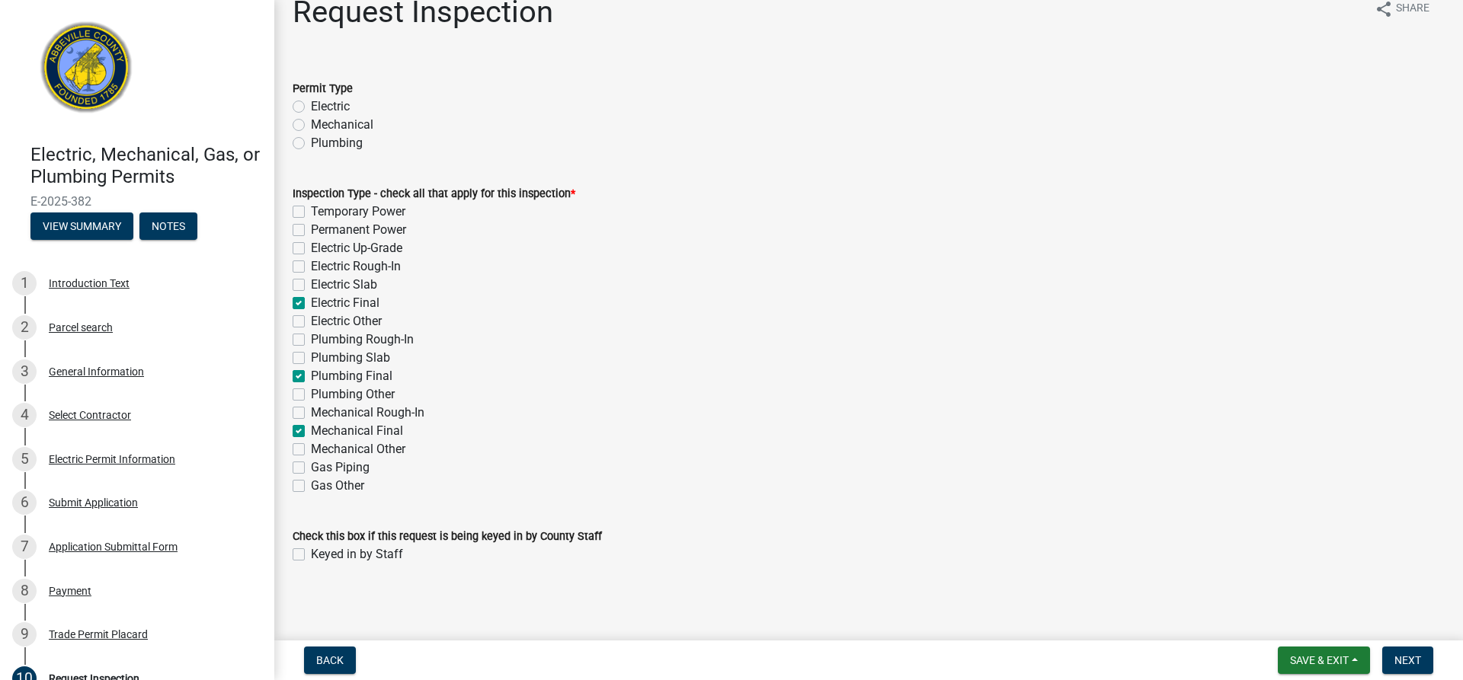
scroll to position [27, 0]
click at [1407, 657] on span "Next" at bounding box center [1407, 661] width 27 height 12
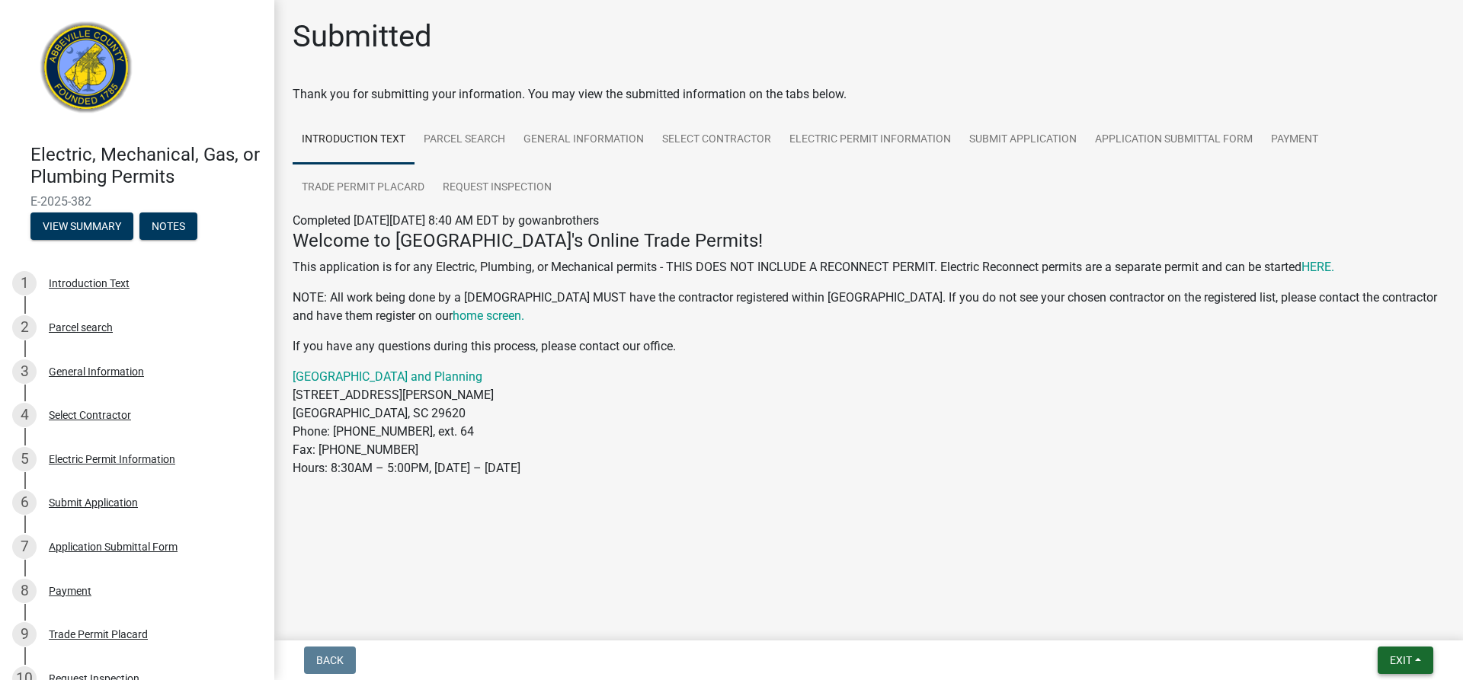
click at [1404, 655] on span "Exit" at bounding box center [1401, 661] width 22 height 12
click at [1375, 630] on button "Save & Exit" at bounding box center [1372, 621] width 122 height 37
